Goal: Task Accomplishment & Management: Manage account settings

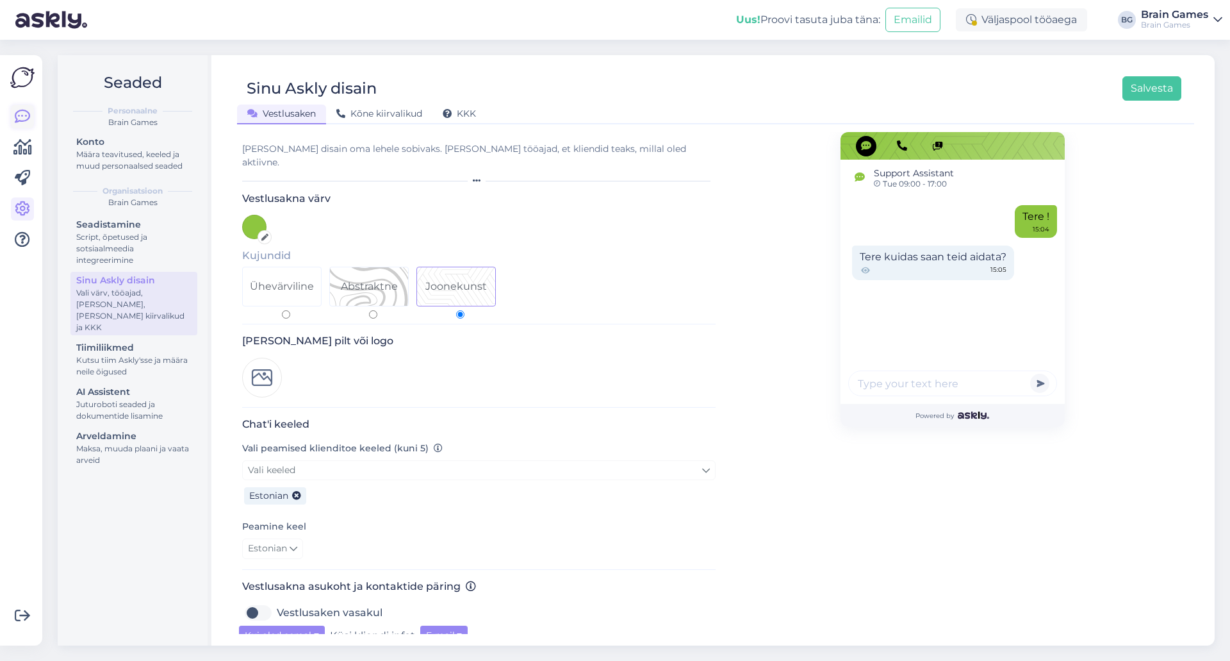
click at [11, 115] on link at bounding box center [22, 116] width 23 height 23
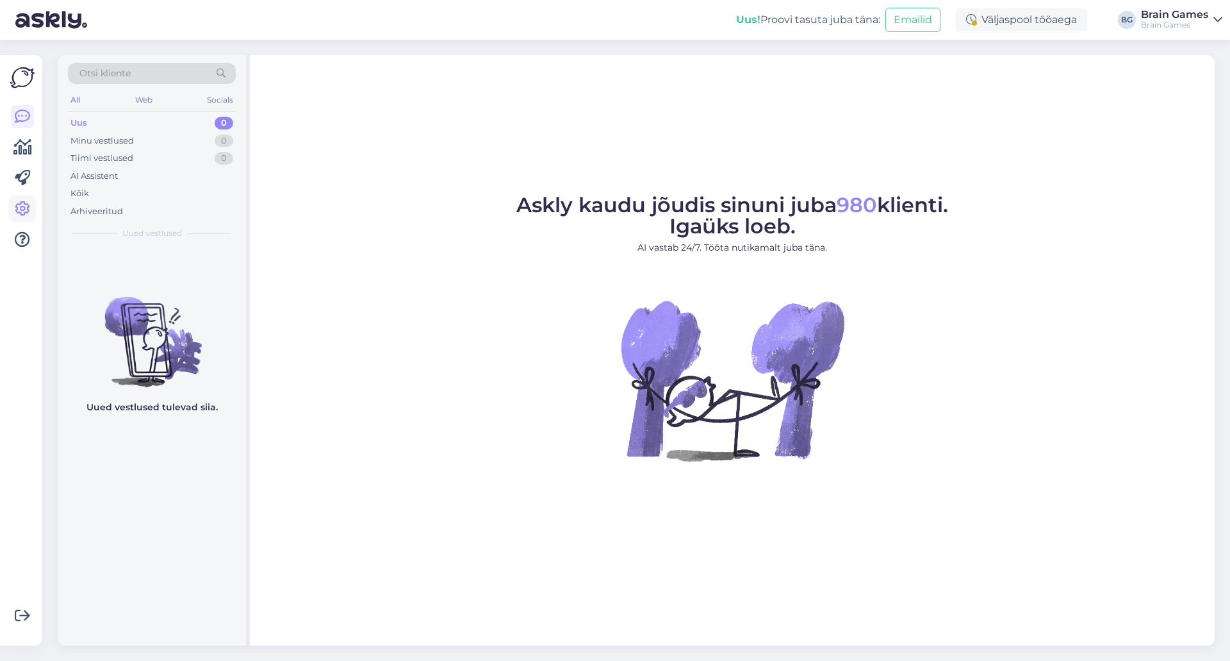
click at [22, 206] on icon at bounding box center [22, 208] width 15 height 15
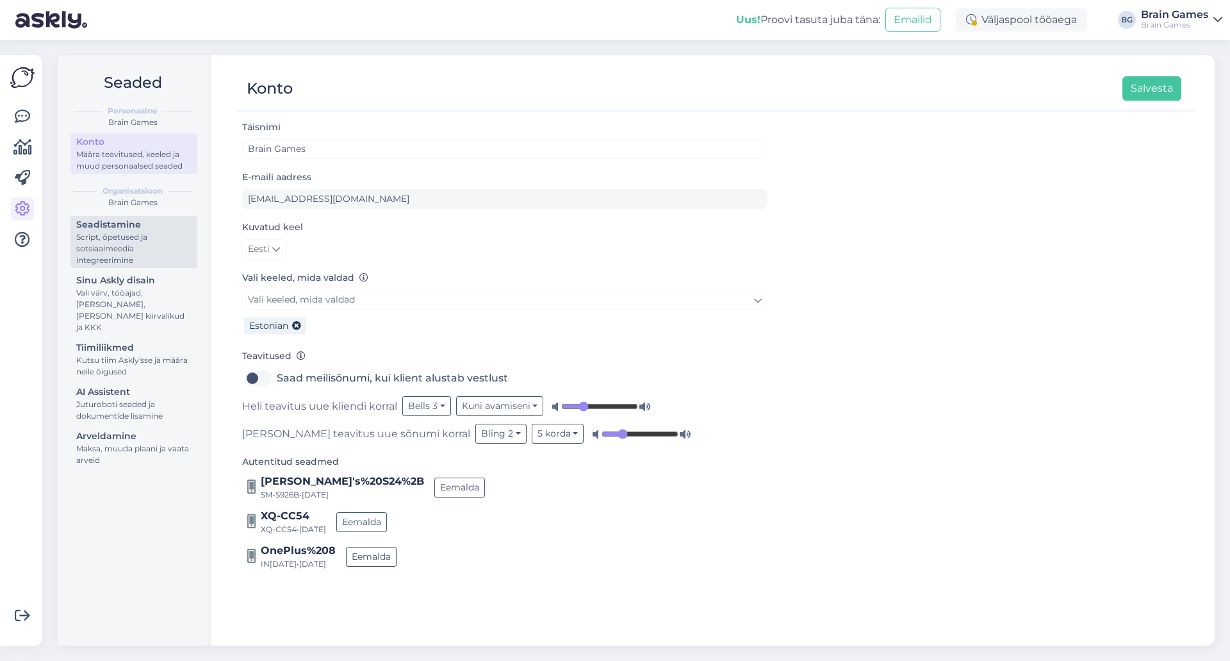
click at [123, 253] on div "Script, õpetused ja sotsiaalmeedia integreerimine" at bounding box center [133, 248] width 115 height 35
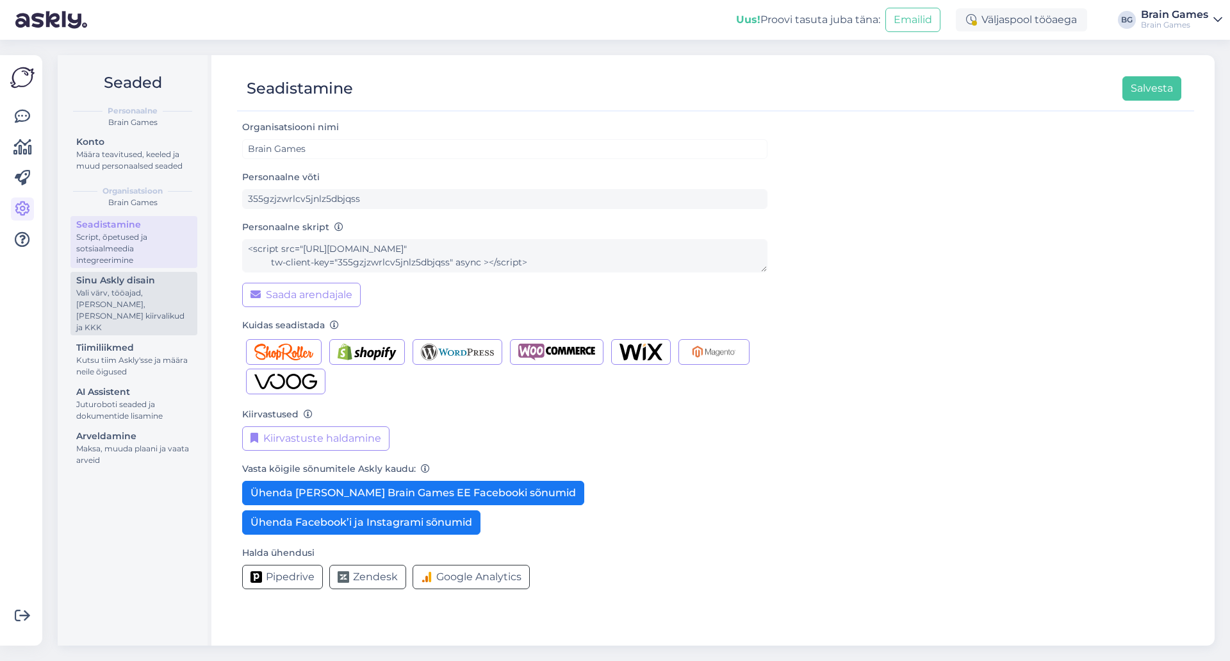
click at [125, 299] on div "Vali värv, tööajad, [PERSON_NAME], [PERSON_NAME] kiirvalikud ja KKK" at bounding box center [133, 310] width 115 height 46
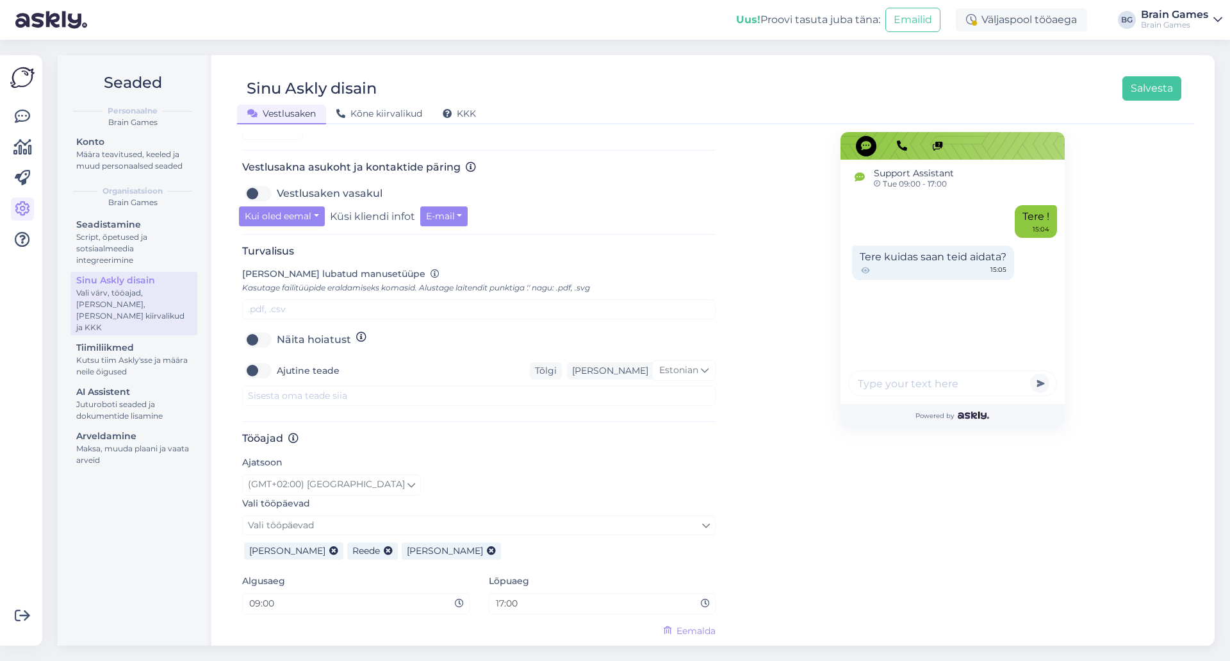
scroll to position [436, 0]
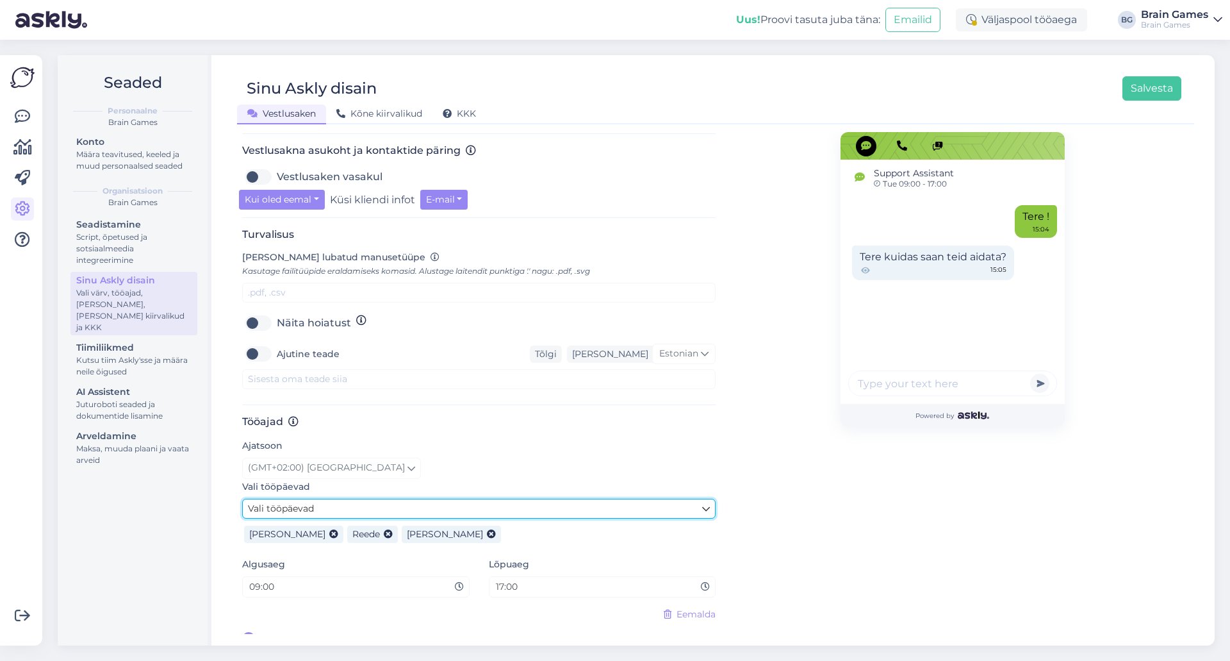
click at [497, 498] on link "Vali tööpäevad" at bounding box center [479, 508] width 474 height 20
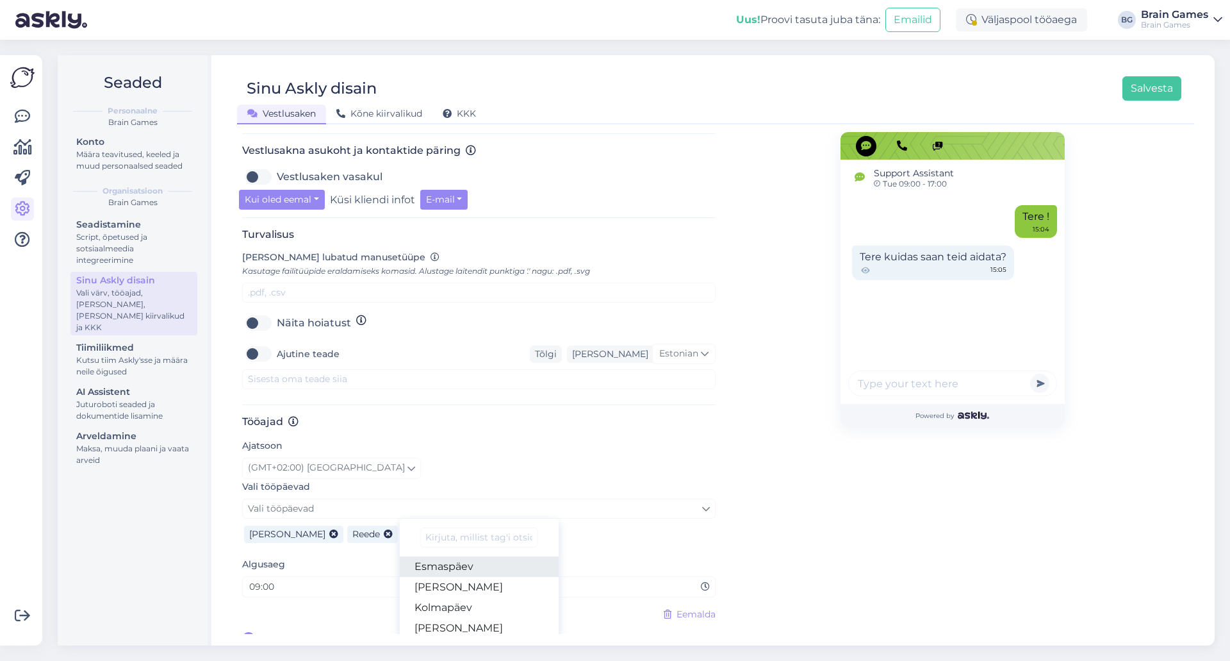
click at [479, 556] on link "Esmaspäev" at bounding box center [479, 566] width 160 height 21
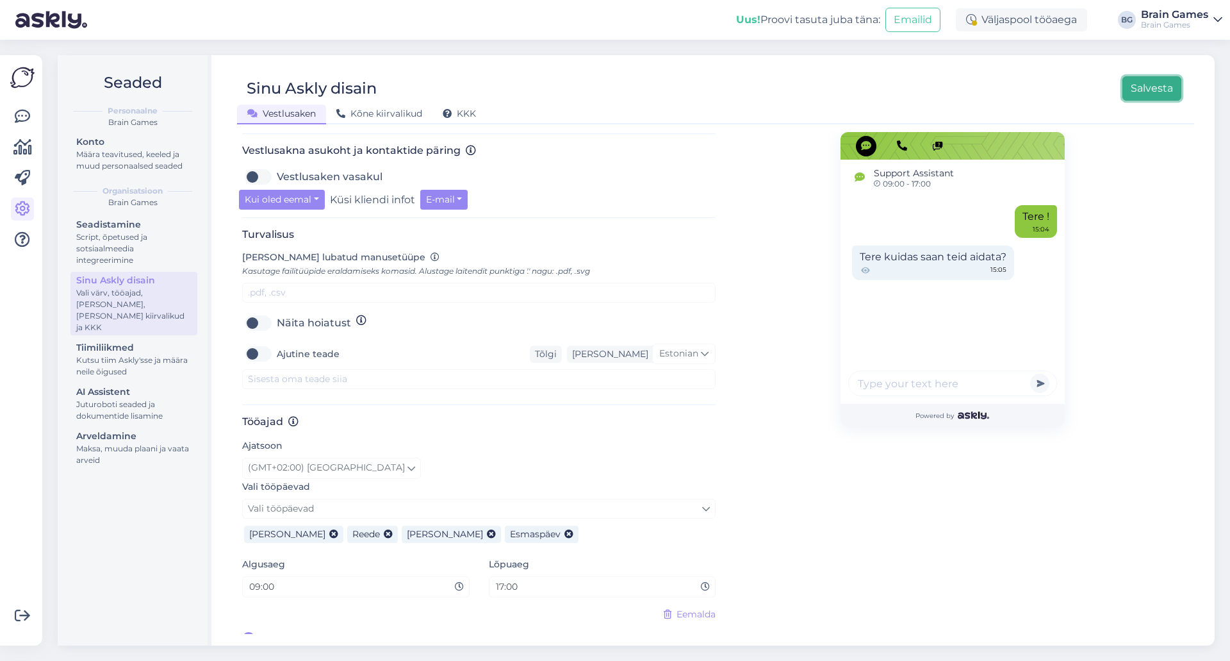
click at [1137, 100] on button "Salvesta" at bounding box center [1152, 88] width 59 height 24
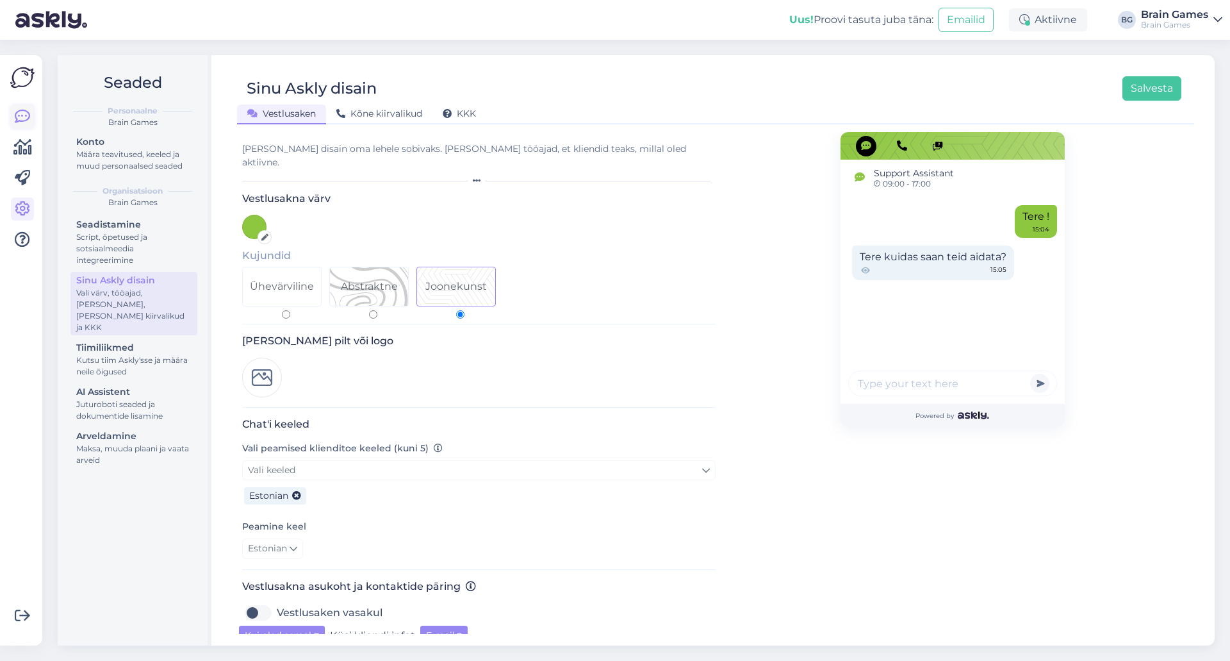
click at [27, 109] on icon at bounding box center [22, 116] width 15 height 15
